Goal: Find specific page/section: Find specific page/section

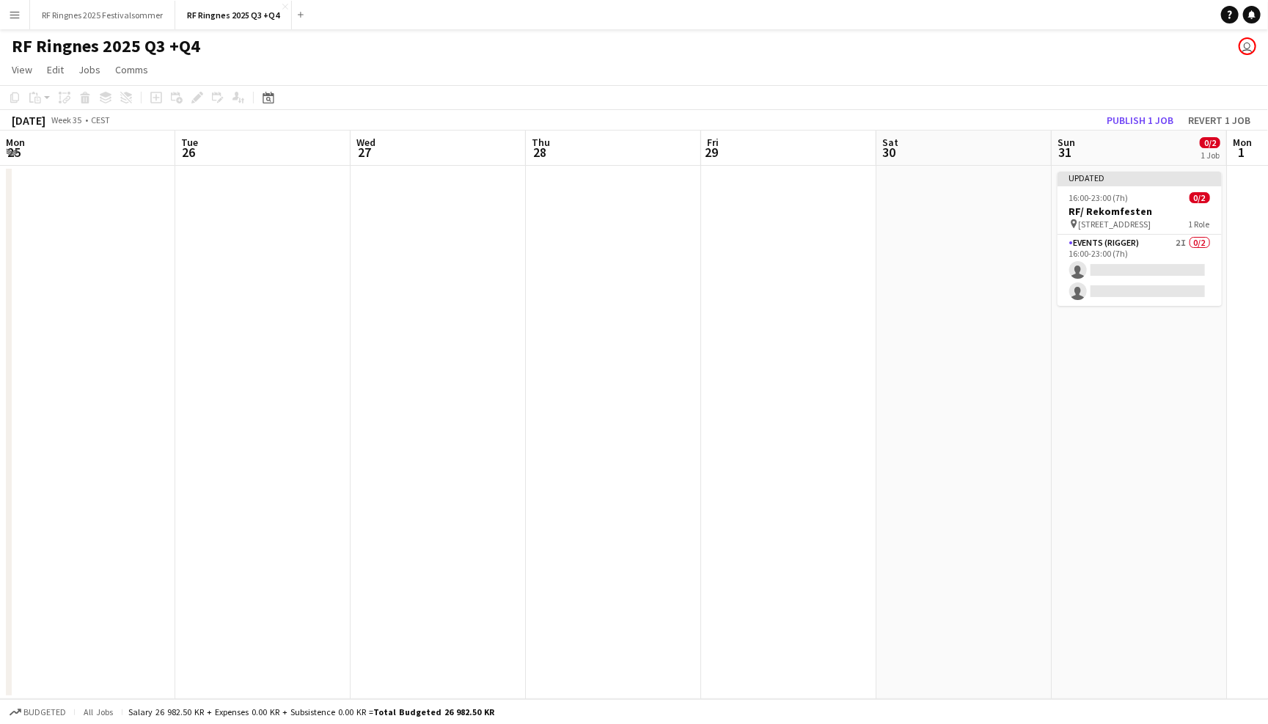
click at [1113, 56] on div "RF Ringnes 2025 Q3 +Q4 user" at bounding box center [634, 43] width 1268 height 28
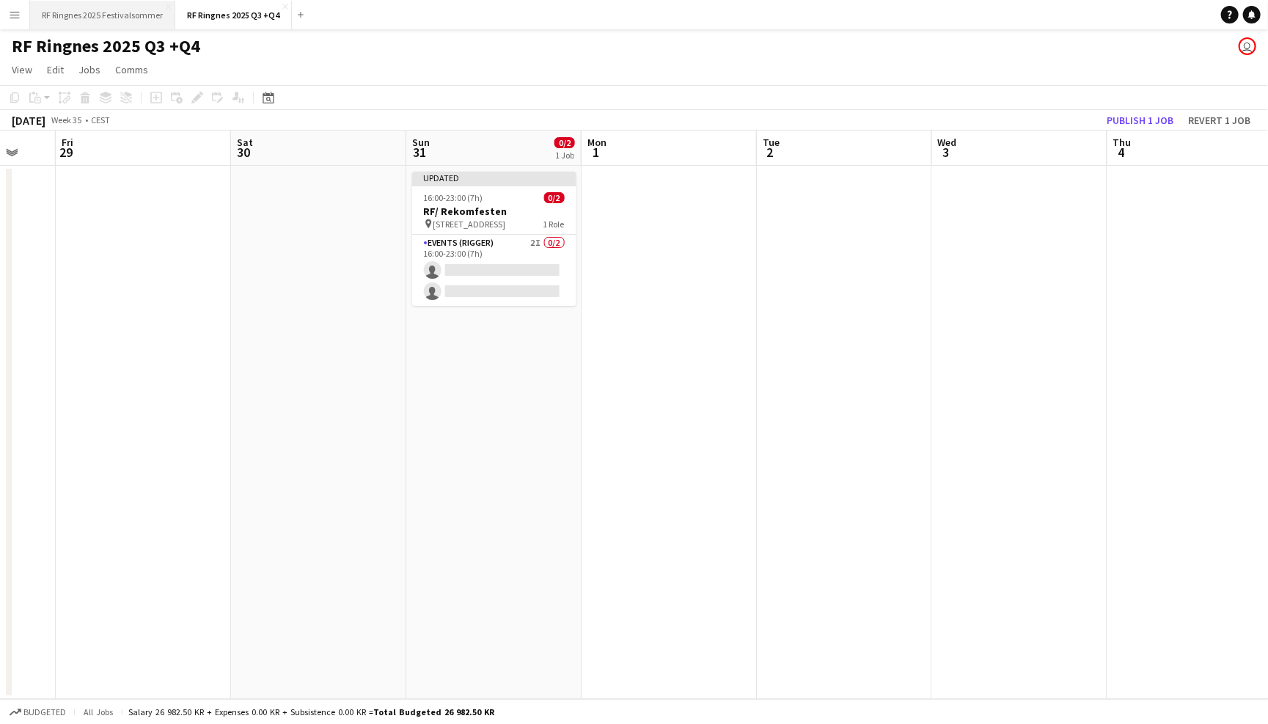
click at [87, 18] on button "RF Ringnes 2025 Festivalsommer Close" at bounding box center [102, 15] width 145 height 29
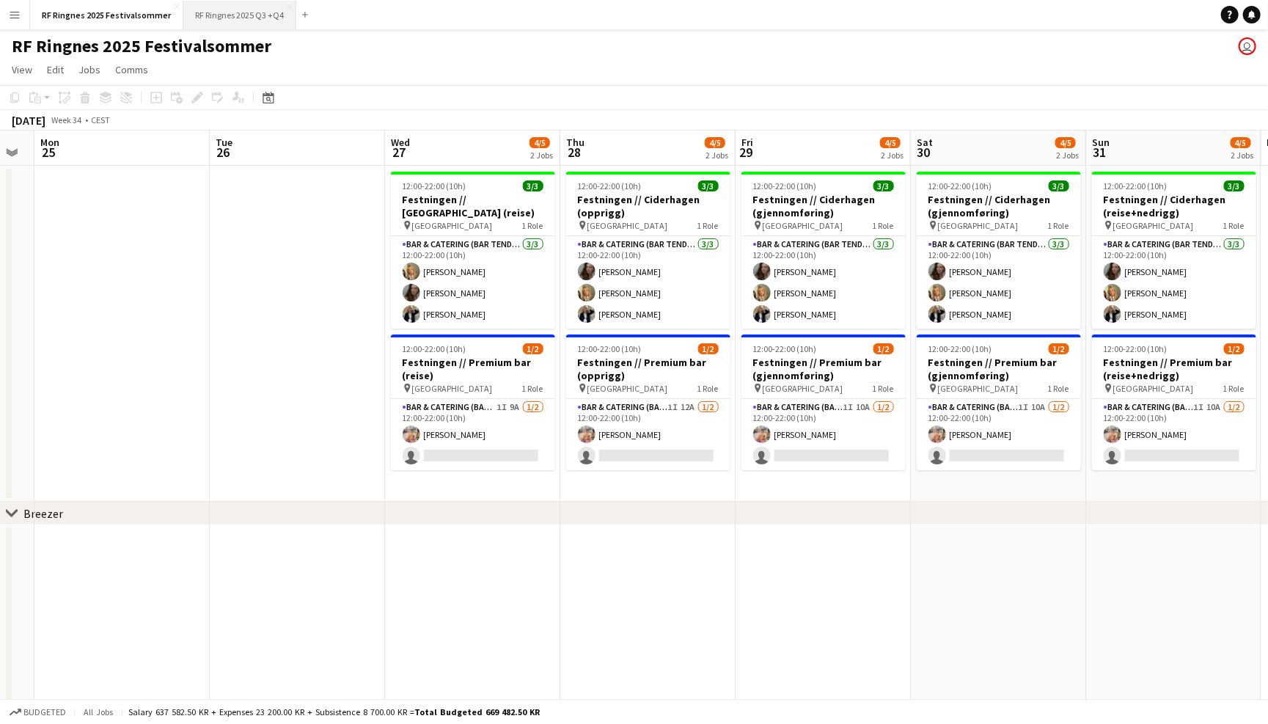
click at [242, 17] on button "RF Ringnes 2025 Q3 +Q4 Close" at bounding box center [239, 15] width 113 height 29
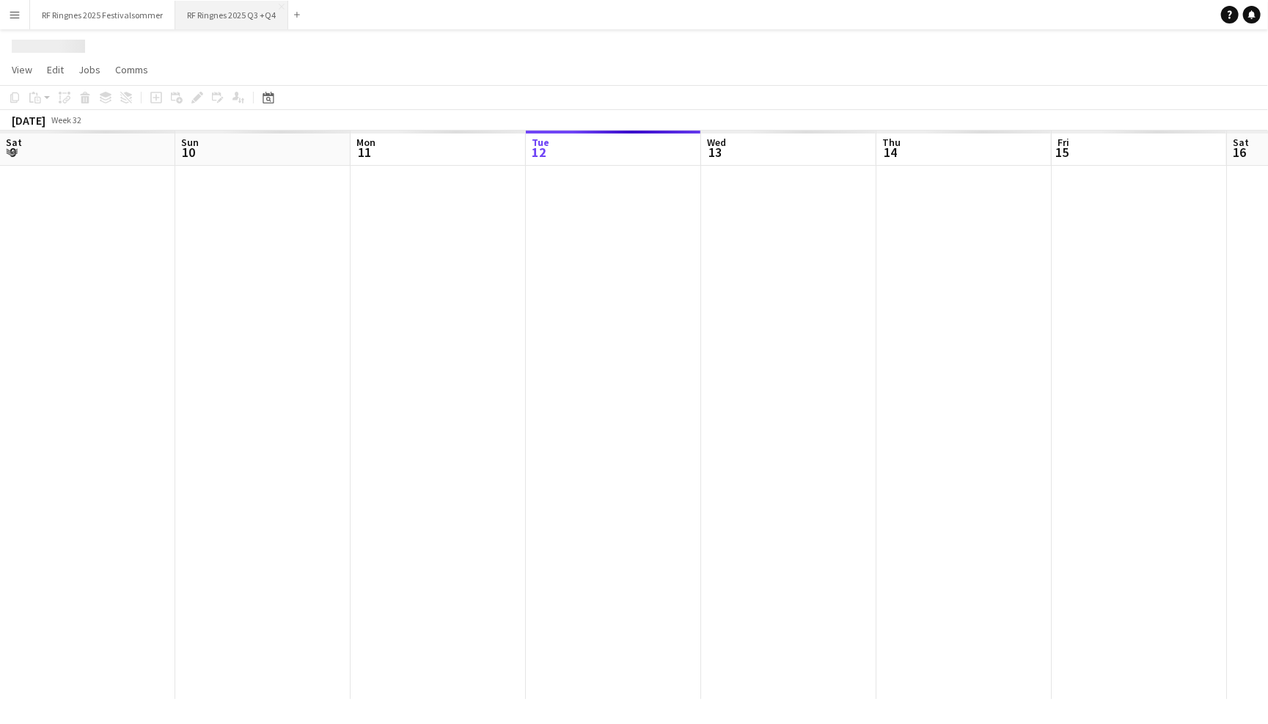
scroll to position [0, 350]
